Goal: Task Accomplishment & Management: Manage account settings

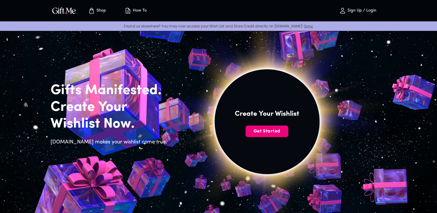
click at [273, 135] on span "Get Started" at bounding box center [267, 131] width 43 height 6
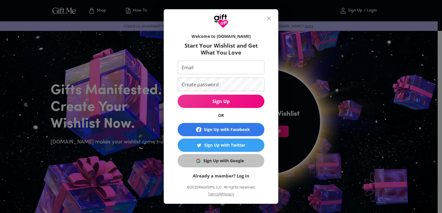
click at [217, 162] on div "Sign Up with Google" at bounding box center [223, 161] width 40 height 6
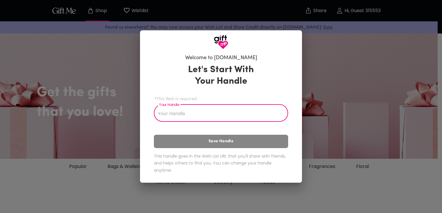
click at [194, 113] on input "Your Handle" at bounding box center [218, 114] width 128 height 16
click at [195, 113] on input "Your Handle" at bounding box center [218, 114] width 128 height 16
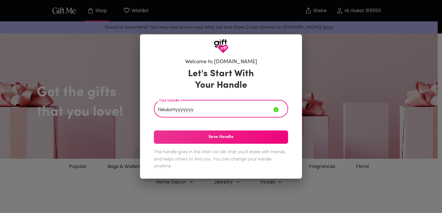
type input "hieuiumyyyyyyy"
click at [223, 140] on span "Save Handle" at bounding box center [221, 137] width 134 height 6
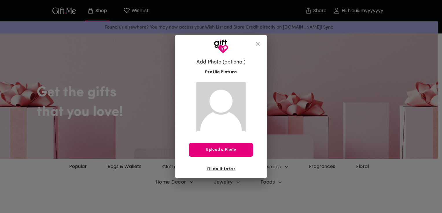
click at [257, 46] on icon "close" at bounding box center [257, 43] width 7 height 7
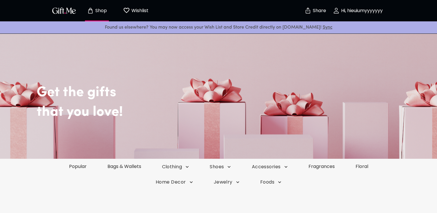
click at [138, 12] on p "Wishlist" at bounding box center [139, 11] width 18 height 8
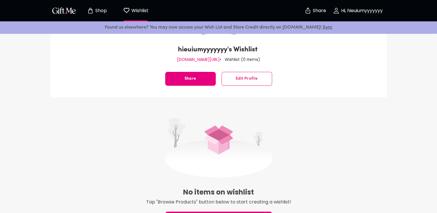
scroll to position [58, 0]
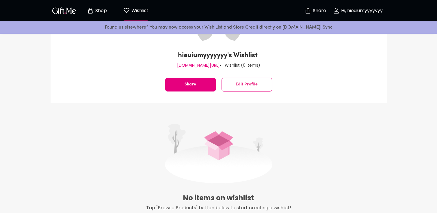
click at [103, 11] on p "Shop" at bounding box center [100, 10] width 13 height 5
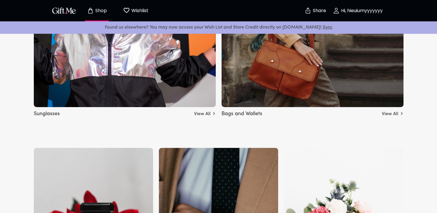
scroll to position [394, 0]
